Goal: Task Accomplishment & Management: Complete application form

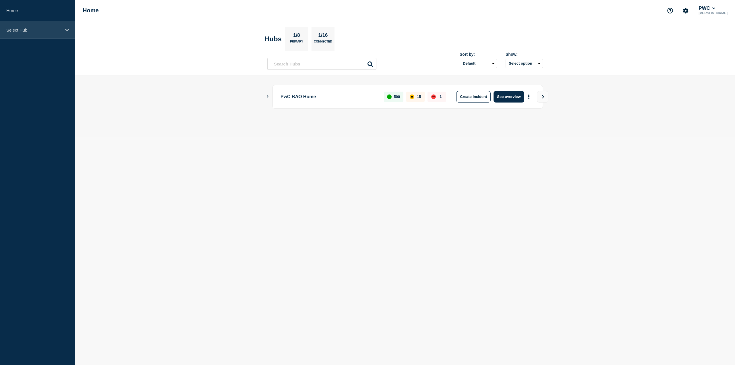
click at [38, 26] on div "Select Hub" at bounding box center [37, 30] width 75 height 18
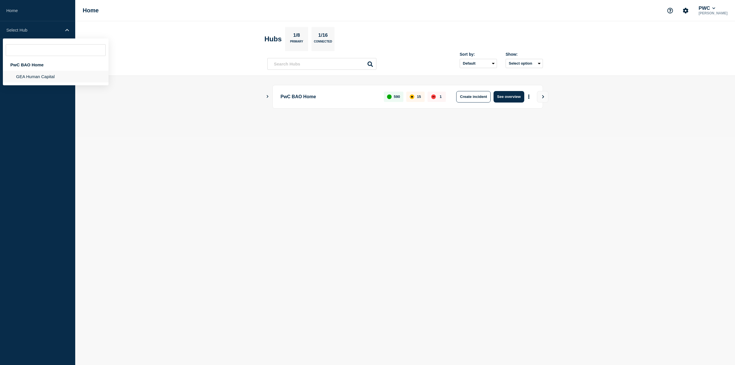
click at [51, 80] on li "GEA Human Capital" at bounding box center [56, 77] width 106 height 12
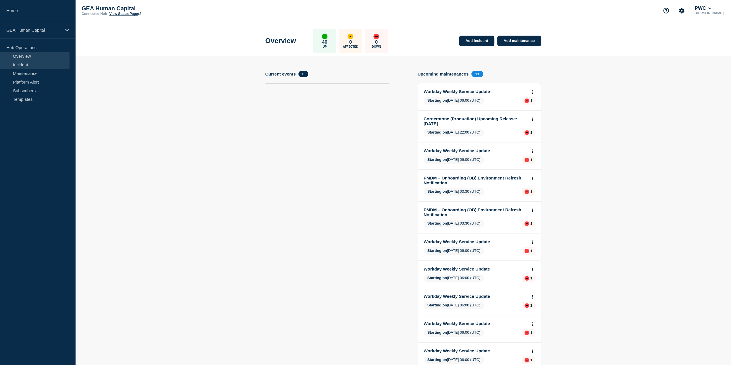
click at [26, 66] on link "Incident" at bounding box center [34, 64] width 69 height 9
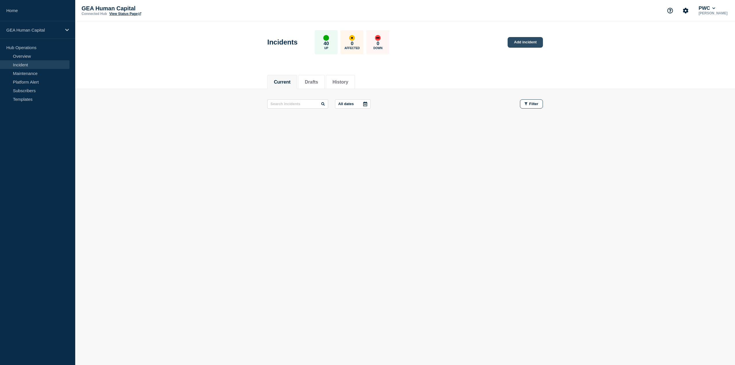
click at [523, 42] on link "Add incident" at bounding box center [525, 42] width 35 height 11
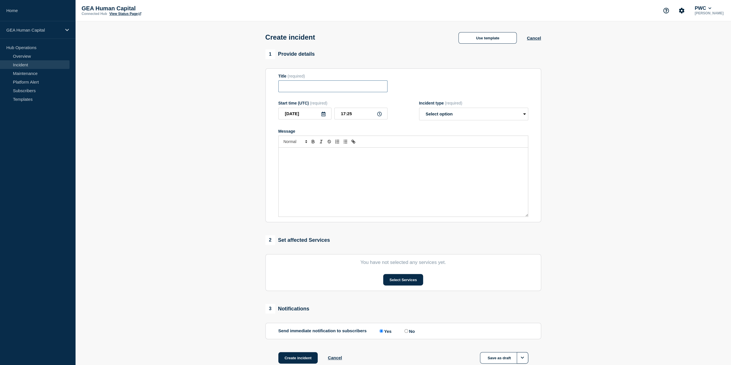
click at [285, 90] on input "Title" at bounding box center [332, 86] width 109 height 12
paste input "LookInside Portal is Inaccessible – [DATE]"
type input "LookInside Portal is Inaccessible – [DATE]"
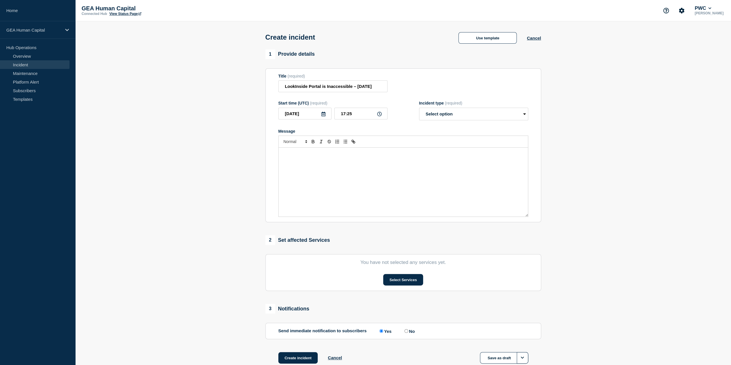
click at [296, 155] on p "Message" at bounding box center [403, 153] width 241 height 5
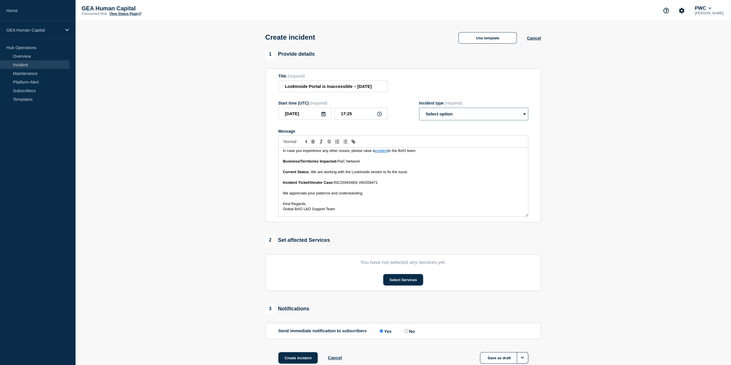
click at [461, 114] on select "Select option Investigating Identified Monitoring" at bounding box center [473, 114] width 109 height 13
select select "investigating"
click at [419, 109] on select "Select option Investigating Identified Monitoring" at bounding box center [473, 114] width 109 height 13
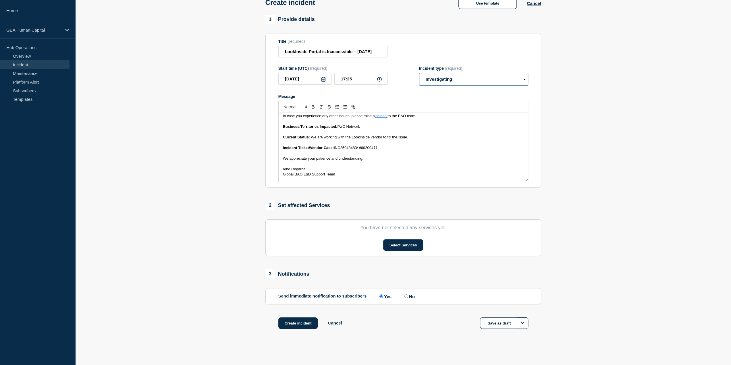
scroll to position [36, 0]
click at [404, 241] on button "Select Services" at bounding box center [403, 243] width 40 height 11
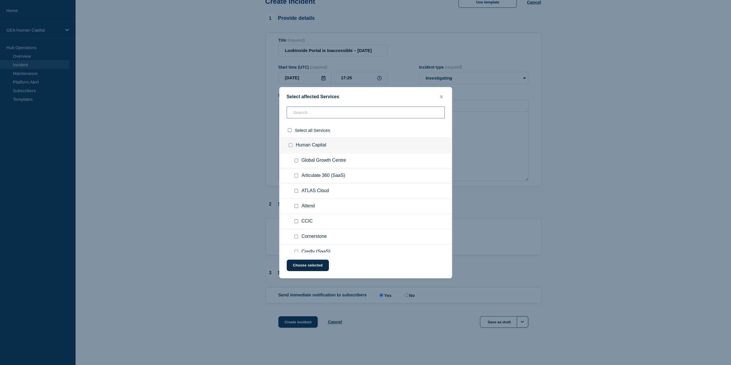
click at [324, 112] on input "text" at bounding box center [366, 113] width 158 height 12
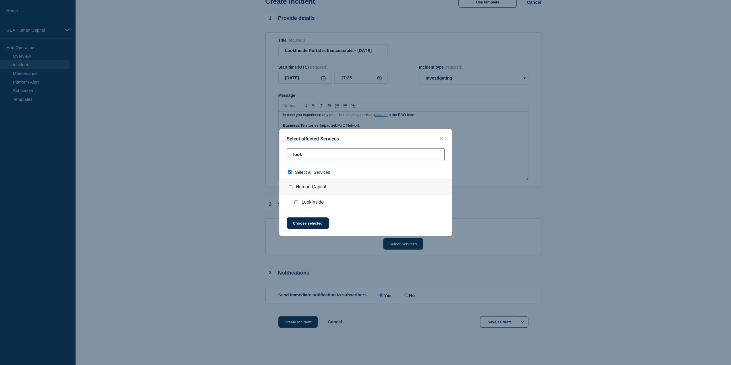
type input "look"
checkbox input "true"
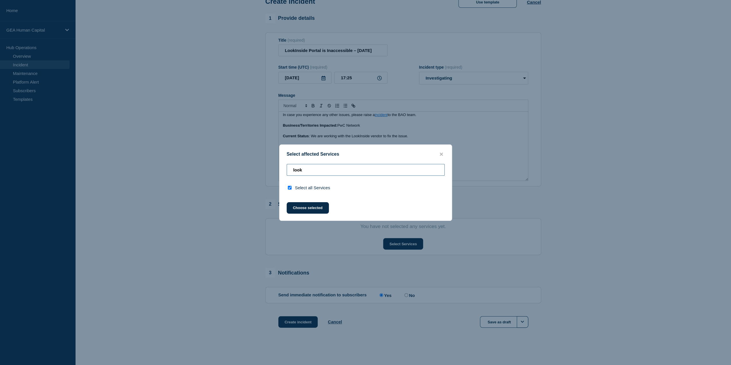
type input "look"
checkbox input "false"
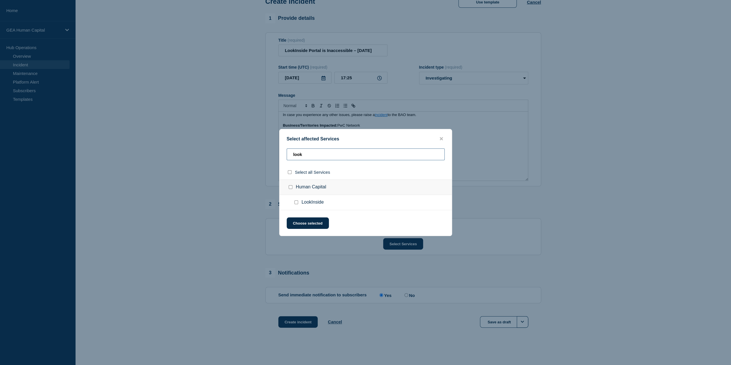
type input "look"
click at [296, 202] on input "LookInside checkbox" at bounding box center [296, 202] width 4 height 4
checkbox input "true"
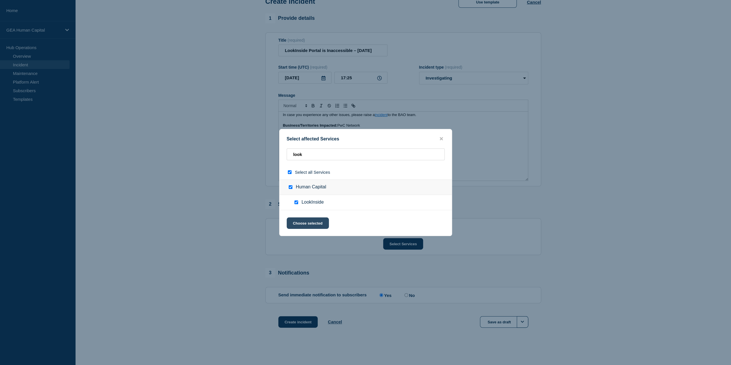
click at [316, 224] on button "Choose selected" at bounding box center [308, 222] width 42 height 11
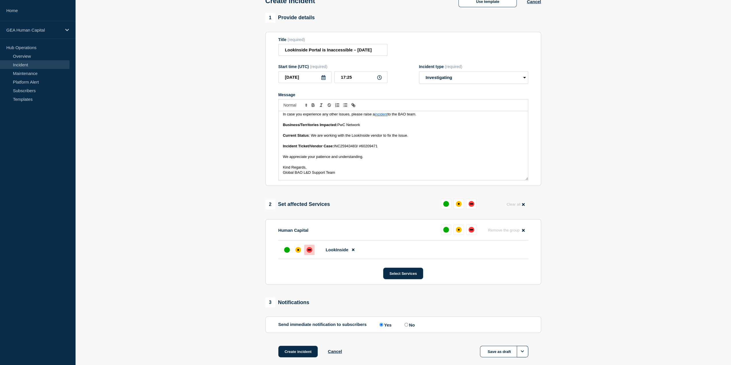
click at [307, 251] on div "down" at bounding box center [309, 250] width 6 height 6
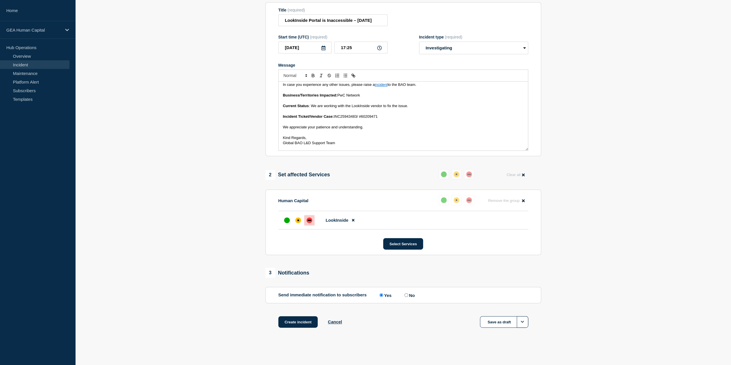
scroll to position [67, 0]
click at [305, 320] on button "Create incident" at bounding box center [298, 321] width 40 height 11
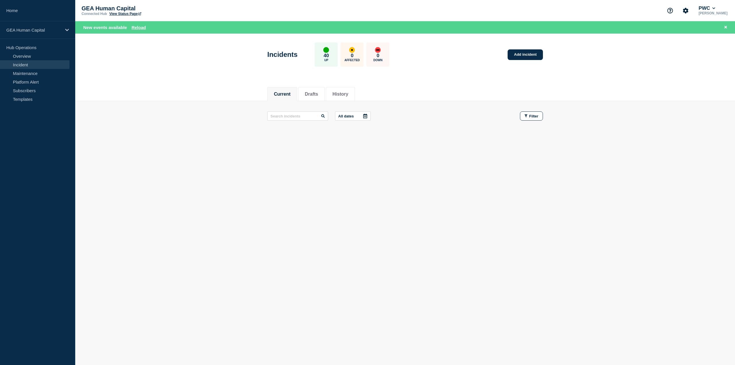
click at [276, 94] on button "Current" at bounding box center [282, 94] width 17 height 5
